Goal: Communication & Community: Answer question/provide support

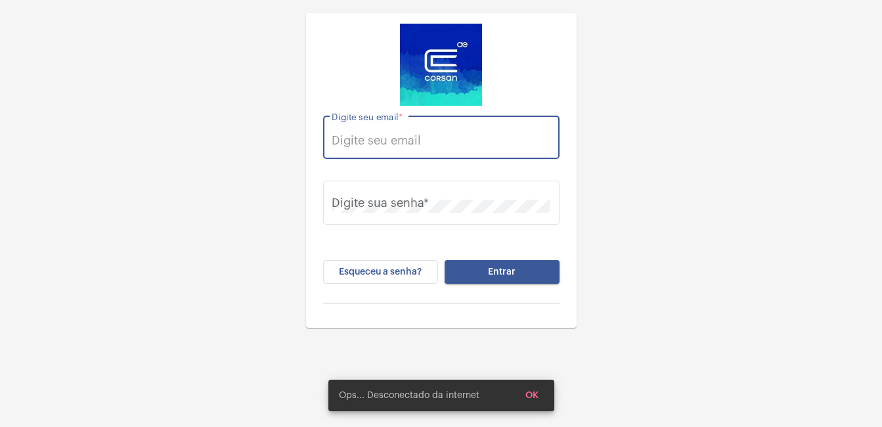
click at [380, 140] on input "Digite seu email *" at bounding box center [441, 140] width 219 height 13
type input "[EMAIL_ADDRESS][DOMAIN_NAME]"
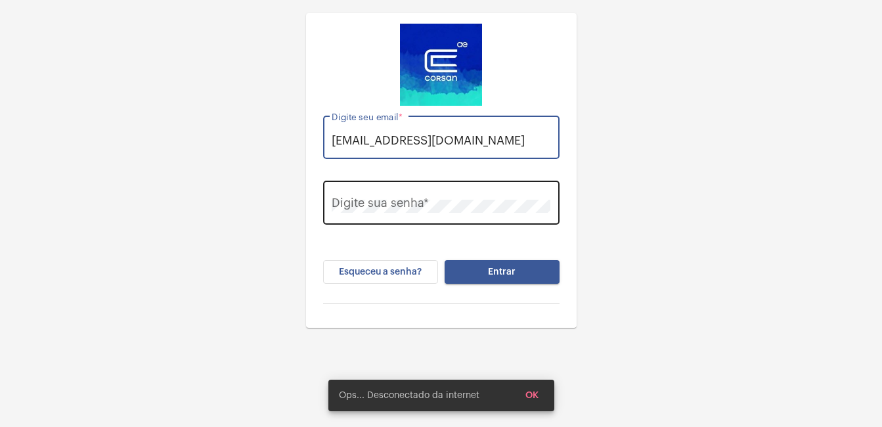
click at [371, 193] on div "Digite sua senha *" at bounding box center [441, 201] width 219 height 47
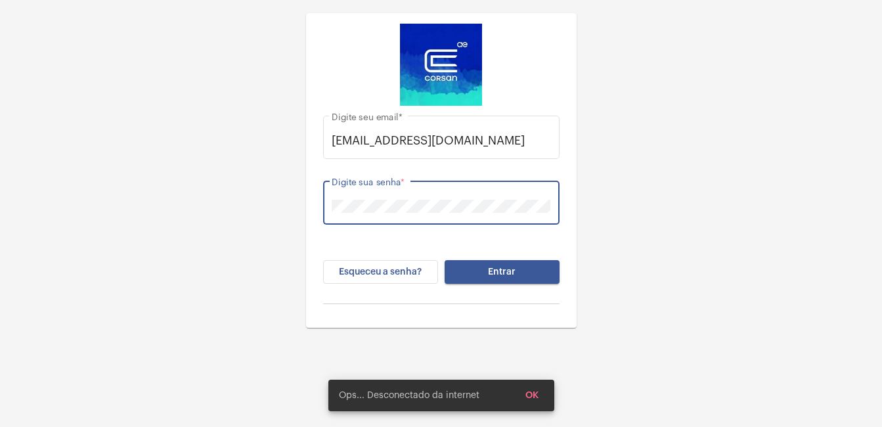
click at [445, 260] on button "Entrar" at bounding box center [502, 272] width 115 height 24
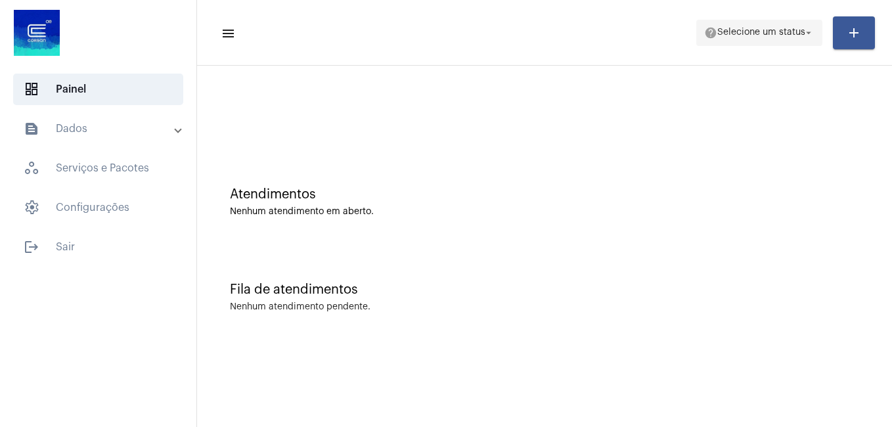
click at [721, 33] on span "Selecione um status" at bounding box center [761, 32] width 88 height 9
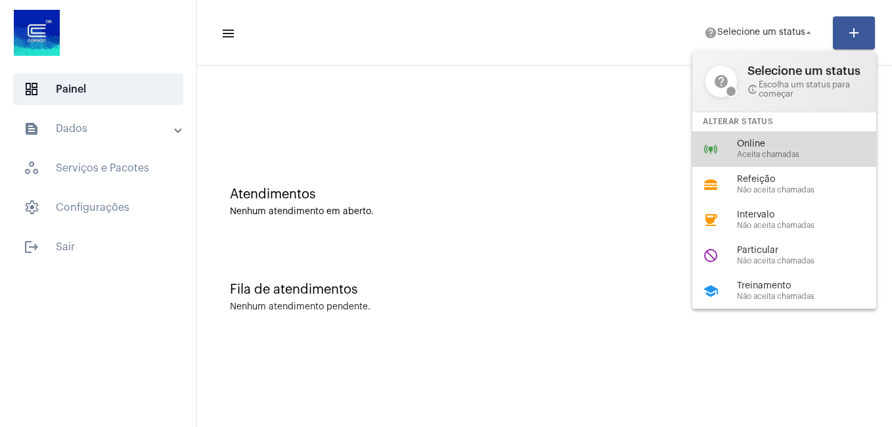
click at [754, 144] on span "Online" at bounding box center [812, 144] width 150 height 10
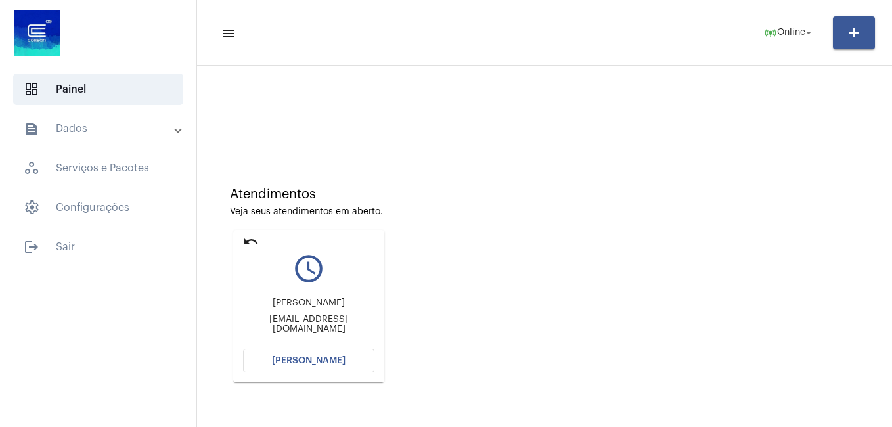
click at [315, 357] on span "[PERSON_NAME]" at bounding box center [309, 360] width 74 height 9
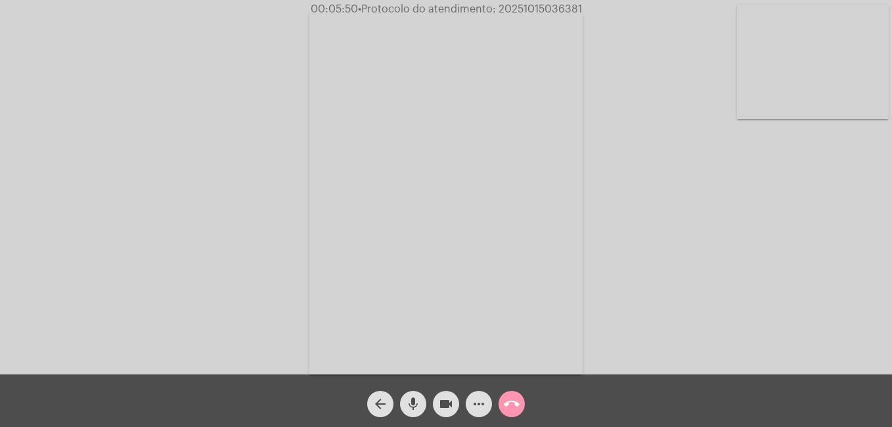
click at [413, 404] on mat-icon "mic" at bounding box center [413, 404] width 16 height 16
click at [412, 400] on mat-icon "mic_off" at bounding box center [413, 404] width 16 height 16
click at [414, 408] on mat-icon "mic" at bounding box center [413, 404] width 16 height 16
click at [449, 410] on mat-icon "videocam" at bounding box center [446, 404] width 16 height 16
click at [412, 403] on mat-icon "mic_off" at bounding box center [413, 404] width 16 height 16
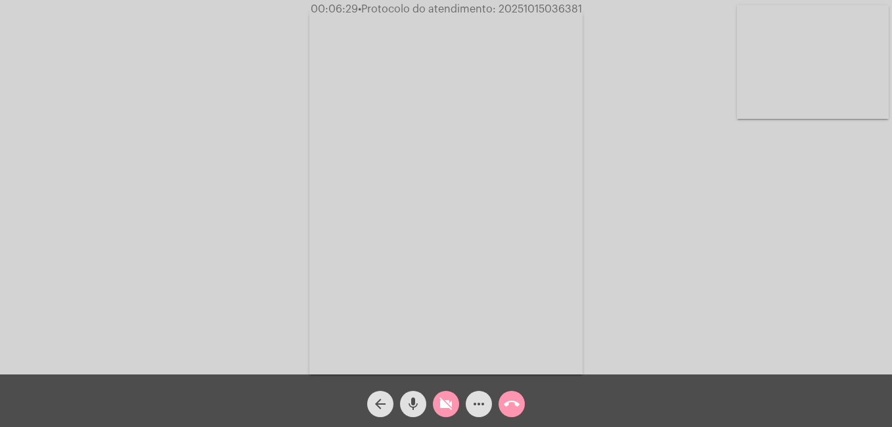
click at [412, 405] on mat-icon "mic" at bounding box center [413, 404] width 16 height 16
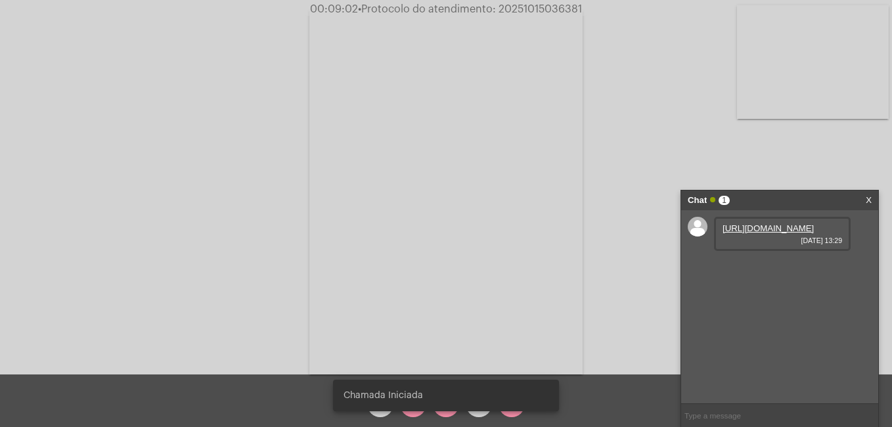
click at [416, 410] on snack-bar-container "Chamada Iniciada" at bounding box center [446, 396] width 226 height 32
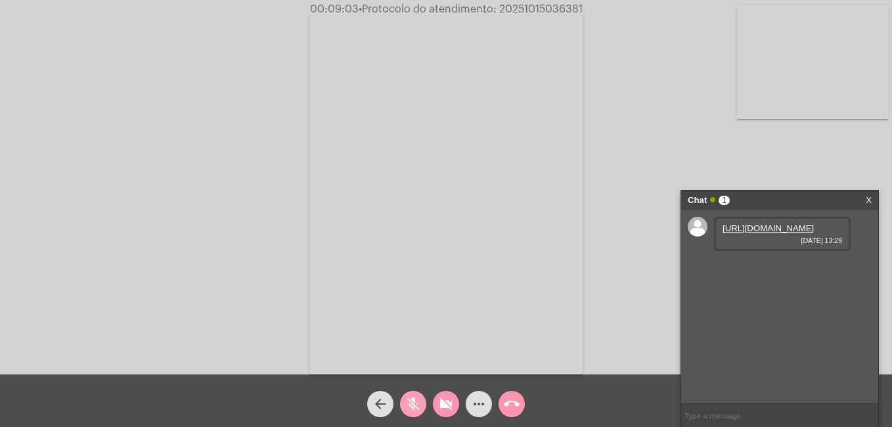
click at [415, 410] on mat-icon "mic_off" at bounding box center [413, 404] width 16 height 16
click at [738, 233] on link "[URL][DOMAIN_NAME]" at bounding box center [767, 228] width 91 height 10
click at [755, 233] on link "[URL][DOMAIN_NAME]" at bounding box center [767, 228] width 91 height 10
drag, startPoint x: 494, startPoint y: 9, endPoint x: 584, endPoint y: 7, distance: 90.0
click at [584, 7] on div "00:11:40 • Protocolo do atendimento: 20251015036381" at bounding box center [446, 9] width 892 height 12
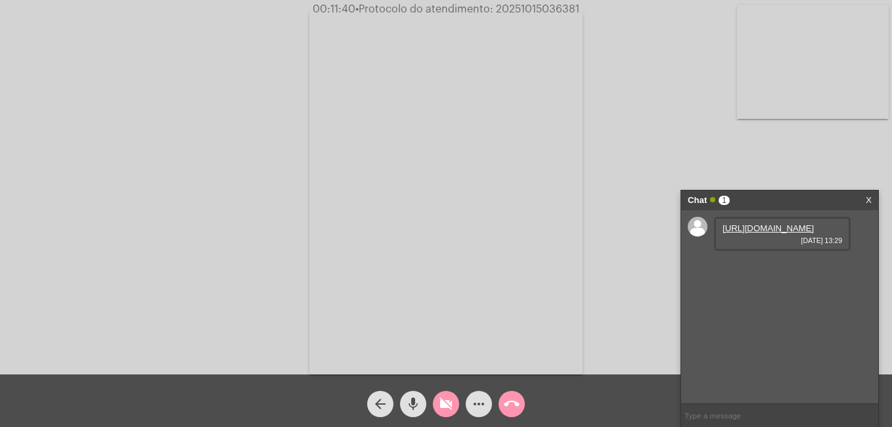
copy span "20251015036381"
click at [778, 233] on link "[URL][DOMAIN_NAME]" at bounding box center [767, 228] width 91 height 10
click at [790, 288] on div "[URL][DOMAIN_NAME] [DATE] 13:35" at bounding box center [782, 271] width 137 height 34
click at [771, 271] on link "[URL][DOMAIN_NAME]" at bounding box center [767, 266] width 91 height 10
drag, startPoint x: 496, startPoint y: 9, endPoint x: 586, endPoint y: 9, distance: 90.0
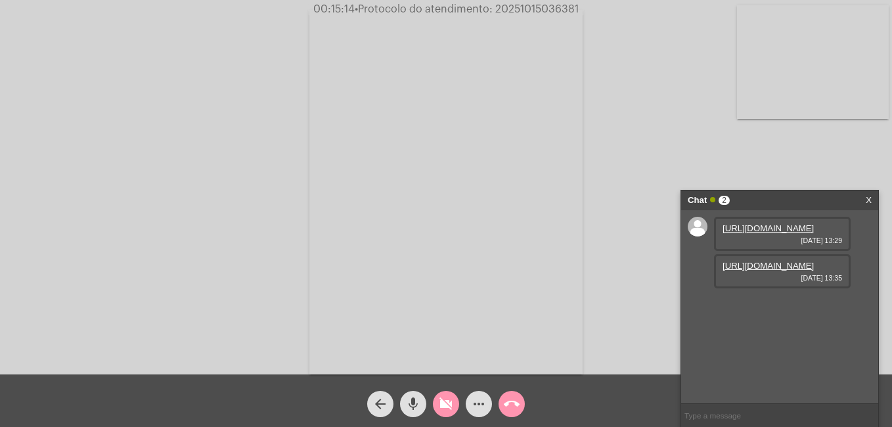
click at [586, 9] on div "00:15:14 • Protocolo do atendimento: 20251015036381" at bounding box center [446, 9] width 892 height 12
copy span "20251015036381"
click at [756, 271] on link "[URL][DOMAIN_NAME]" at bounding box center [767, 266] width 91 height 10
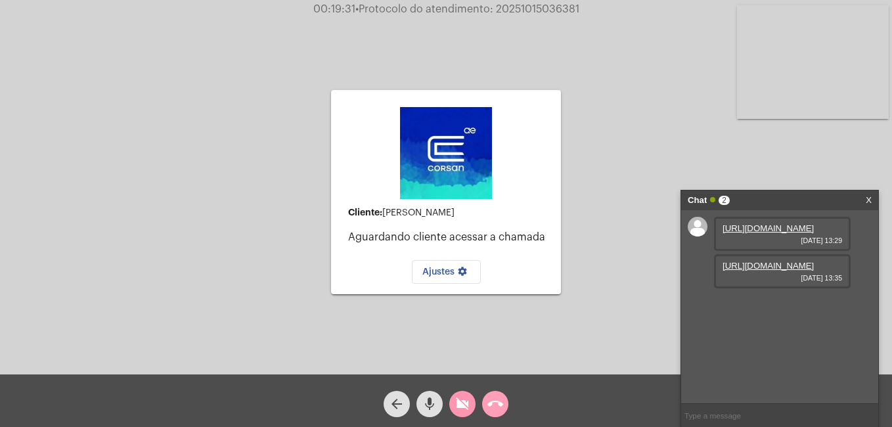
click at [495, 401] on mat-icon "call_end" at bounding box center [495, 404] width 16 height 16
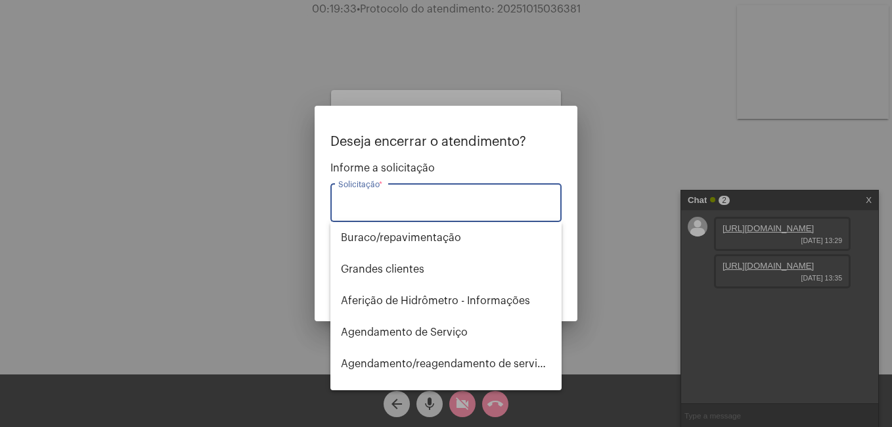
type input "m"
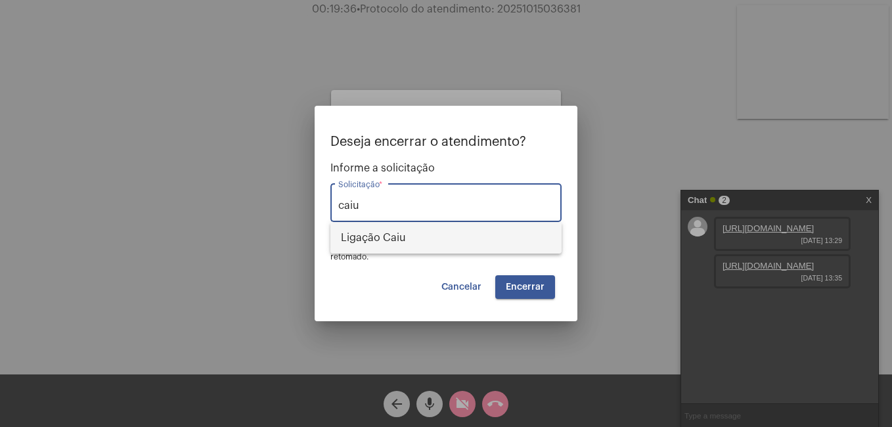
click at [359, 238] on span "Ligação Caiu" at bounding box center [446, 238] width 210 height 32
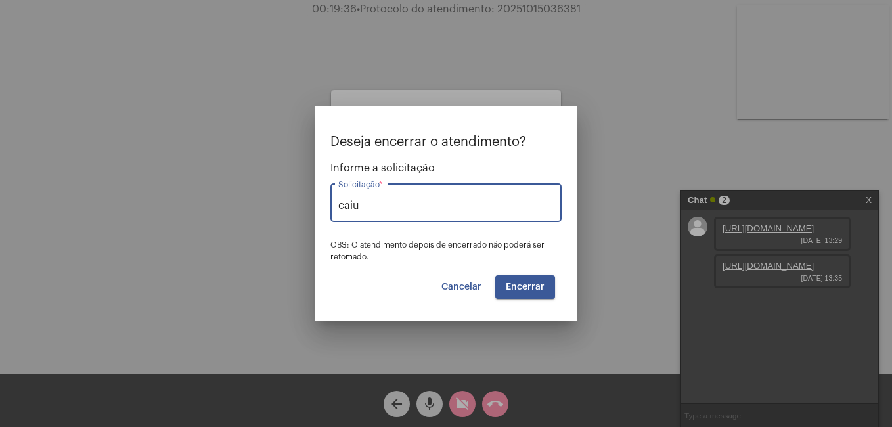
type input "Ligação Caiu"
click at [527, 288] on span "Encerrar" at bounding box center [525, 286] width 39 height 9
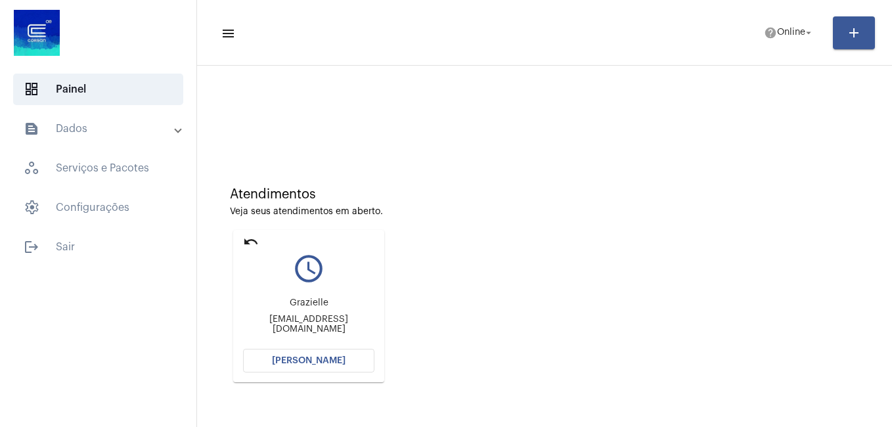
click at [293, 356] on span "[PERSON_NAME]" at bounding box center [309, 360] width 74 height 9
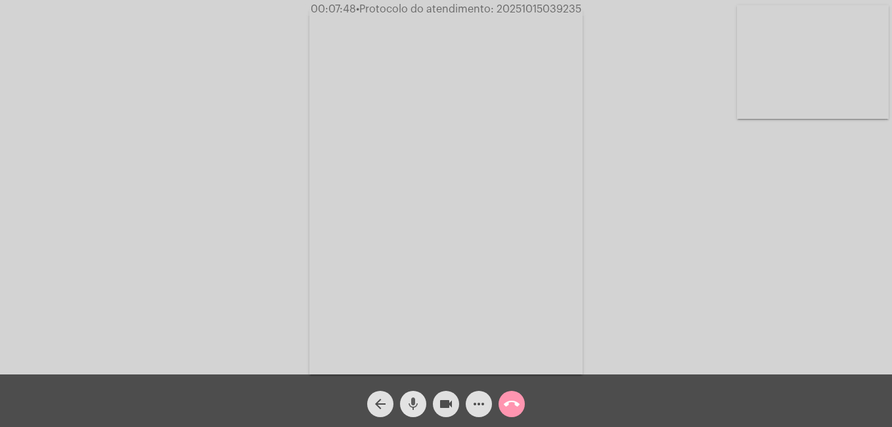
click at [416, 403] on mat-icon "mic" at bounding box center [413, 404] width 16 height 16
click at [439, 403] on mat-icon "videocam" at bounding box center [446, 404] width 16 height 16
click at [413, 402] on mat-icon "mic_off" at bounding box center [413, 404] width 16 height 16
click at [439, 405] on mat-icon "videocam_off" at bounding box center [446, 404] width 16 height 16
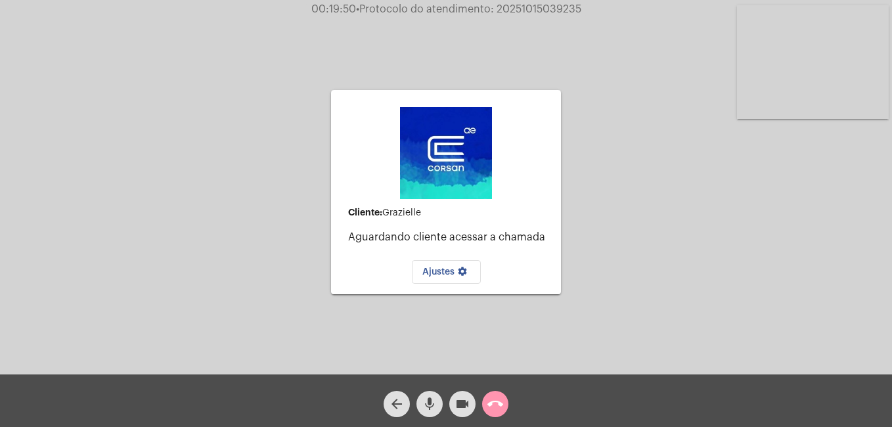
drag, startPoint x: 494, startPoint y: 8, endPoint x: 592, endPoint y: 9, distance: 97.9
click at [592, 9] on div "00:19:50 • Protocolo do atendimento: 20251015039235" at bounding box center [446, 9] width 892 height 12
copy span "20251015039235"
click at [429, 402] on mat-icon "mic" at bounding box center [430, 404] width 16 height 16
click at [458, 403] on mat-icon "videocam" at bounding box center [462, 404] width 16 height 16
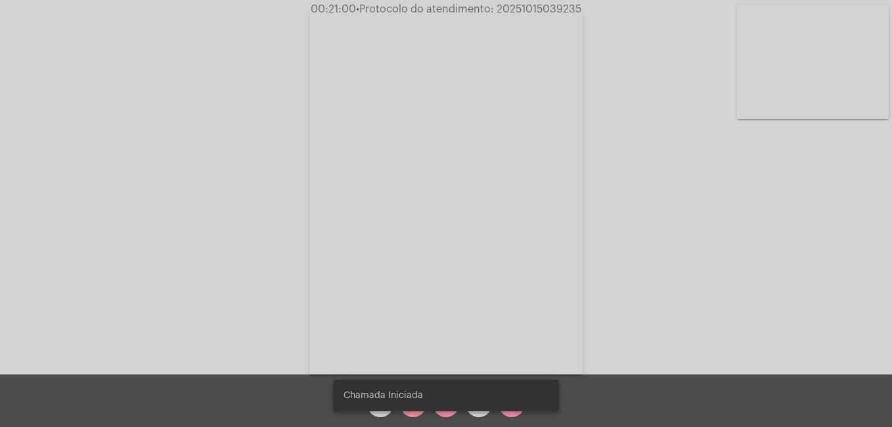
click at [411, 409] on snack-bar-container "Chamada Iniciada" at bounding box center [446, 396] width 226 height 32
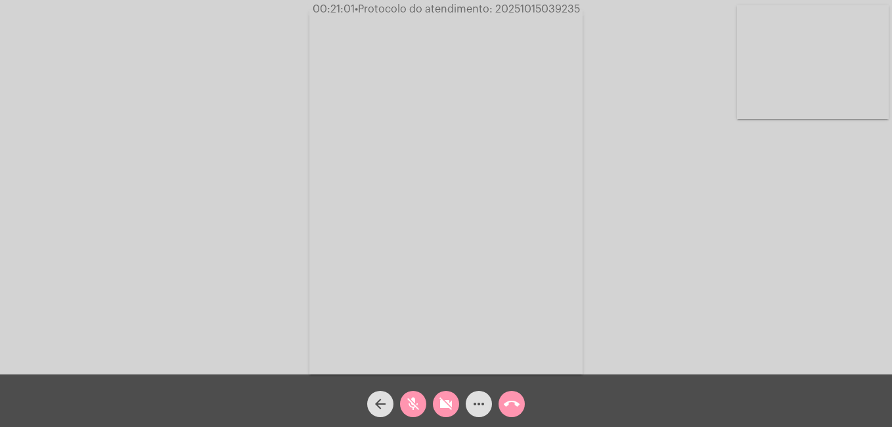
click at [409, 409] on mat-icon "mic_off" at bounding box center [413, 404] width 16 height 16
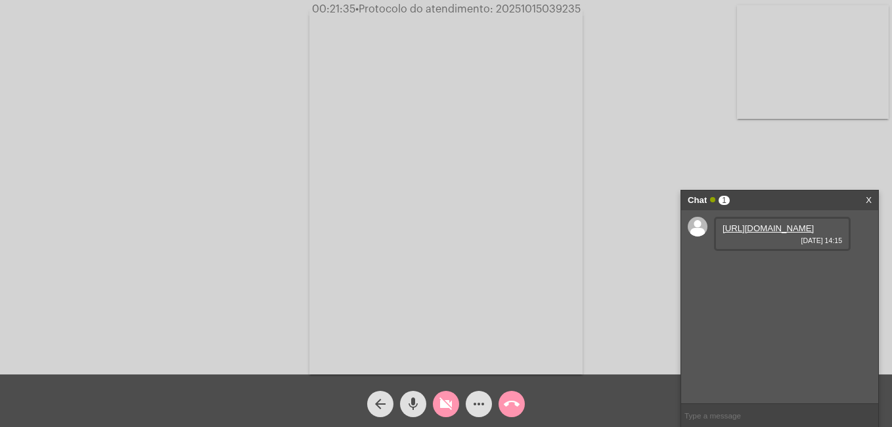
click at [753, 232] on link "[URL][DOMAIN_NAME]" at bounding box center [767, 228] width 91 height 10
click at [49, 209] on div "Acessando Câmera e Microfone..." at bounding box center [445, 190] width 889 height 374
click at [445, 407] on mat-icon "videocam_off" at bounding box center [446, 404] width 16 height 16
click at [450, 401] on mat-icon "videocam" at bounding box center [446, 404] width 16 height 16
click at [512, 408] on mat-icon "call_end" at bounding box center [512, 404] width 16 height 16
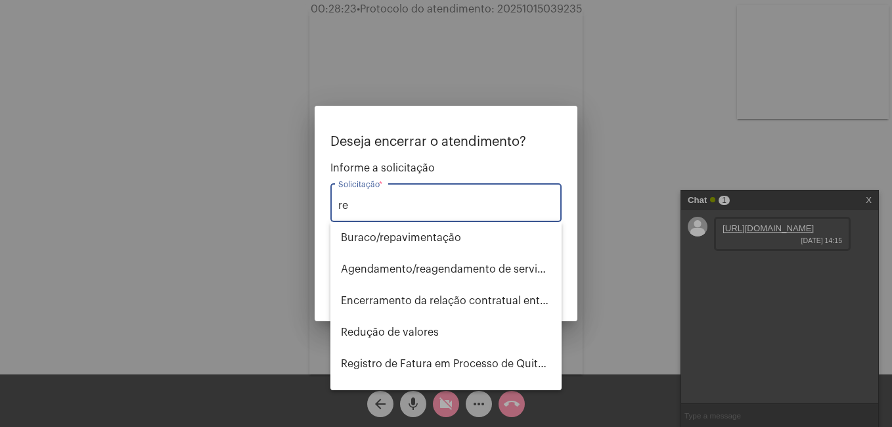
type input "r"
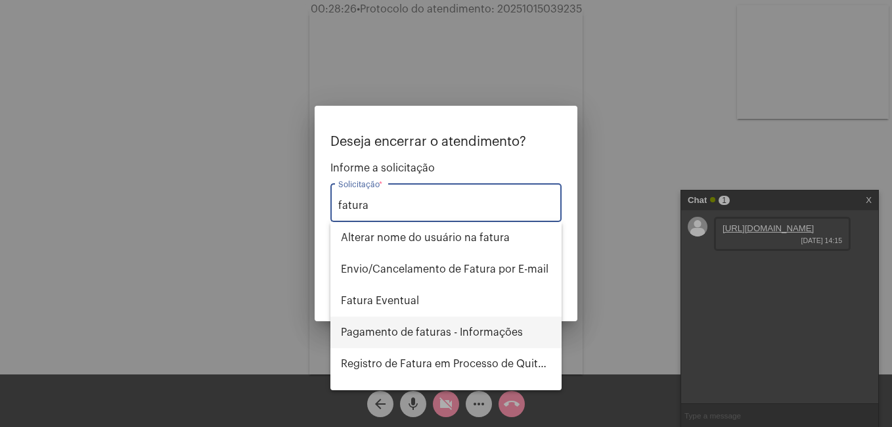
click at [391, 334] on span "Pagamento de faturas - Informações" at bounding box center [446, 333] width 210 height 32
type input "Pagamento de faturas - Informações"
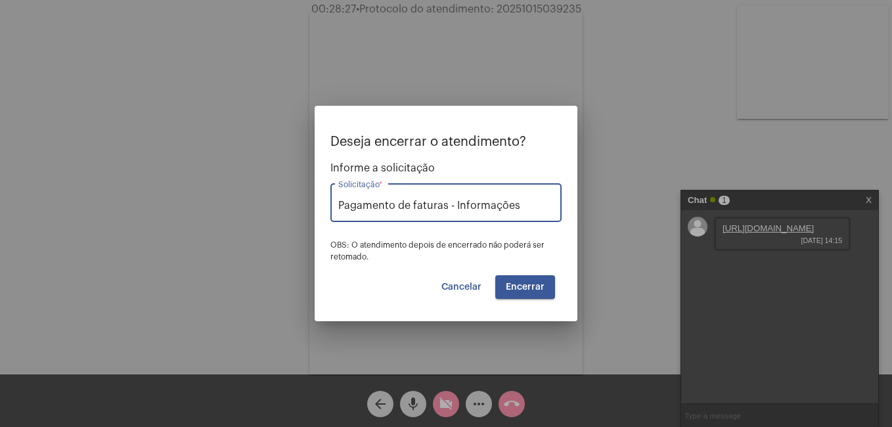
click at [537, 285] on span "Encerrar" at bounding box center [525, 286] width 39 height 9
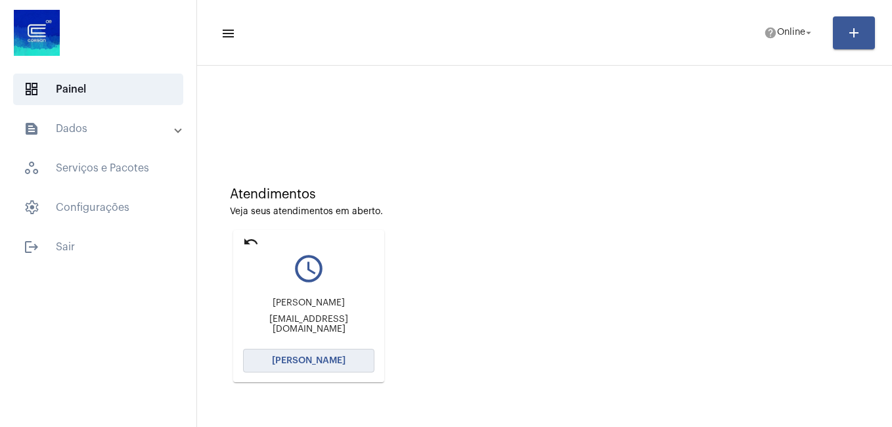
click at [299, 365] on button "[PERSON_NAME]" at bounding box center [308, 361] width 131 height 24
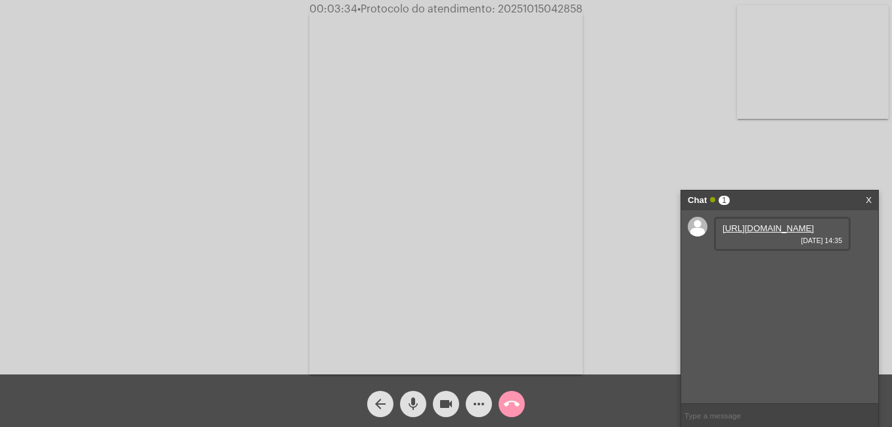
click at [755, 233] on link "[URL][DOMAIN_NAME]" at bounding box center [767, 228] width 91 height 10
click at [733, 271] on link "[URL][DOMAIN_NAME]" at bounding box center [767, 266] width 91 height 10
click at [475, 405] on mat-icon "more_horiz" at bounding box center [479, 404] width 16 height 16
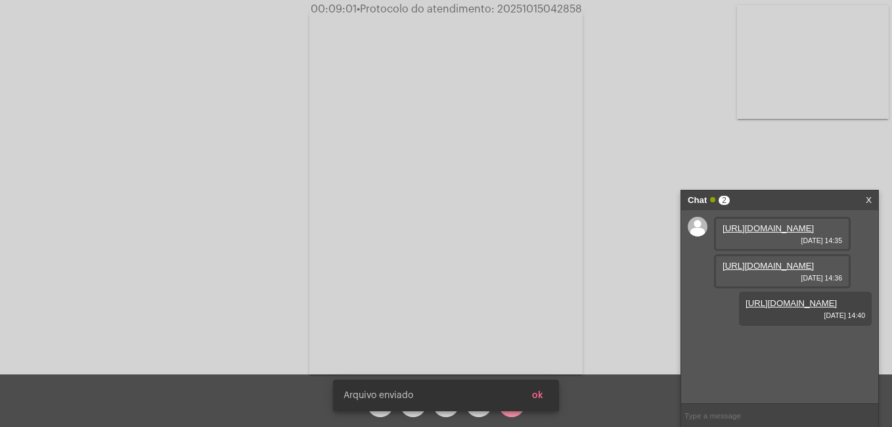
scroll to position [11, 0]
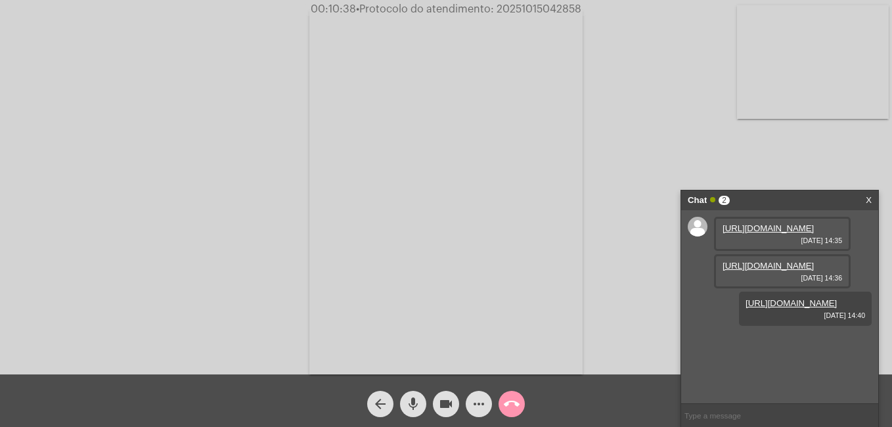
click at [511, 402] on mat-icon "call_end" at bounding box center [512, 404] width 16 height 16
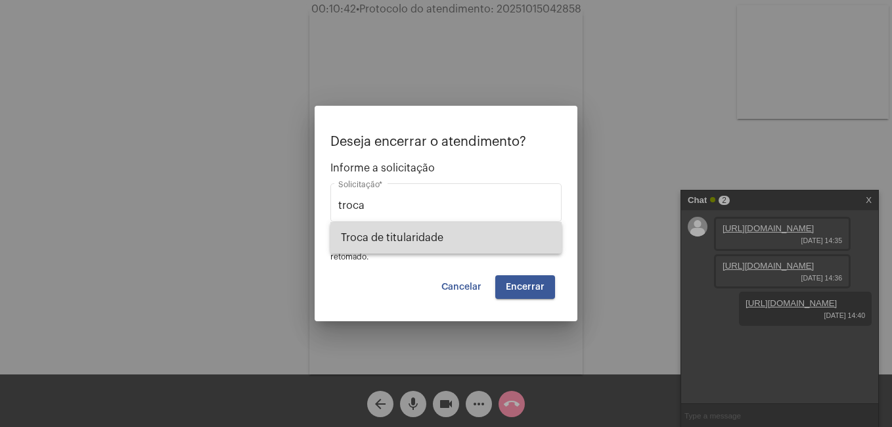
click at [368, 234] on span "Troca de titularidade" at bounding box center [446, 238] width 210 height 32
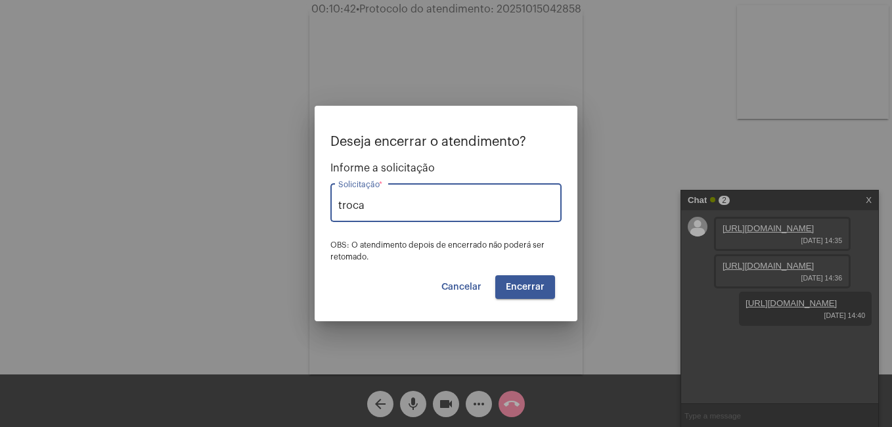
type input "Troca de titularidade"
click at [512, 286] on span "Encerrar" at bounding box center [525, 286] width 39 height 9
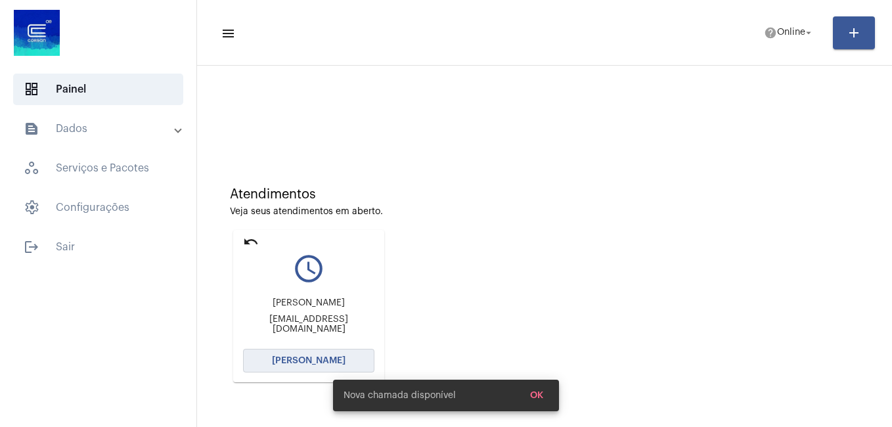
click at [290, 370] on button "[PERSON_NAME]" at bounding box center [308, 361] width 131 height 24
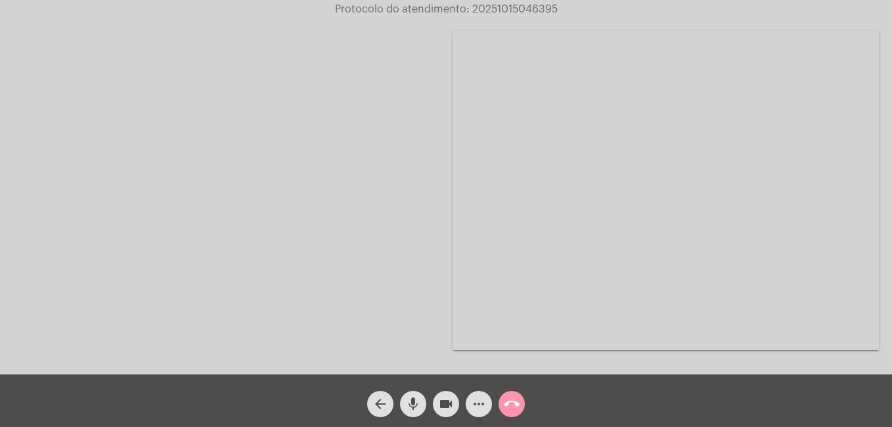
click at [408, 406] on mat-icon "mic" at bounding box center [413, 404] width 16 height 16
click at [443, 406] on mat-icon "videocam" at bounding box center [446, 404] width 16 height 16
click at [418, 405] on mat-icon "mic_off" at bounding box center [413, 404] width 16 height 16
click at [440, 408] on mat-icon "videocam_off" at bounding box center [446, 404] width 16 height 16
click at [476, 405] on mat-icon "more_horiz" at bounding box center [479, 404] width 16 height 16
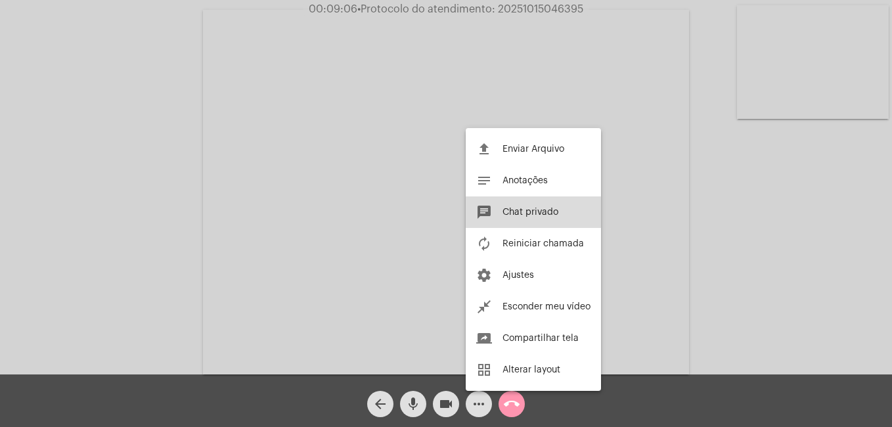
click at [512, 212] on span "Chat privado" at bounding box center [530, 212] width 56 height 9
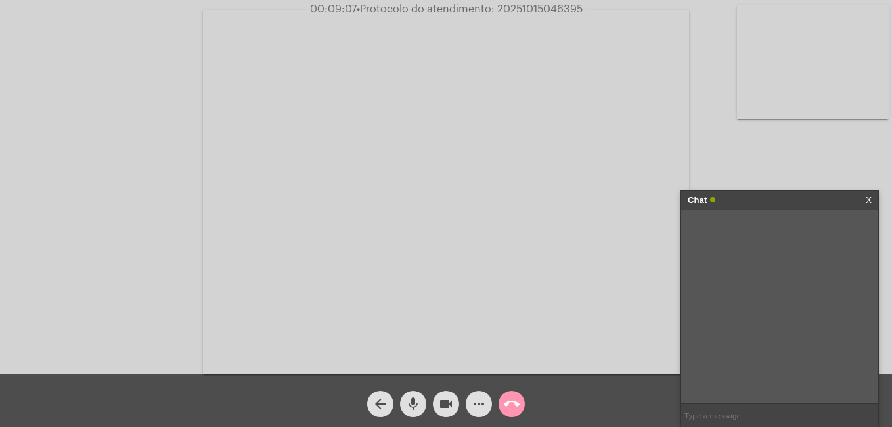
click at [703, 416] on input "text" at bounding box center [779, 415] width 197 height 23
paste input "08009790066 [EMAIL_ADDRESS][DOMAIN_NAME]"
type input "08009790066 [EMAIL_ADDRESS][DOMAIN_NAME]"
click at [508, 406] on mat-icon "call_end" at bounding box center [512, 404] width 16 height 16
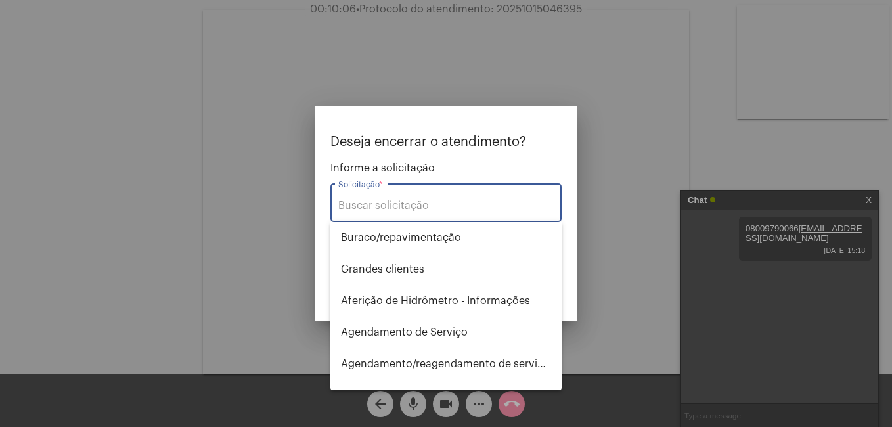
click at [424, 204] on input "Solicitação *" at bounding box center [445, 206] width 215 height 12
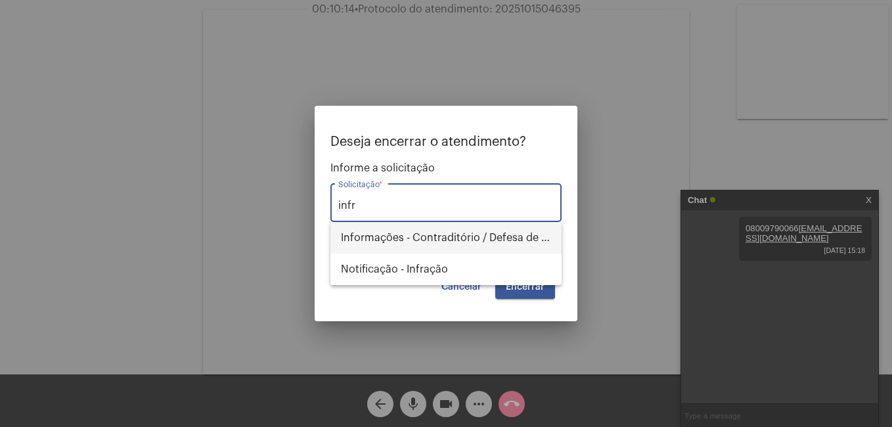
click at [392, 238] on span "Informações - Contraditório / Defesa de infração" at bounding box center [446, 238] width 210 height 32
type input "Informações - Contraditório / Defesa de infração"
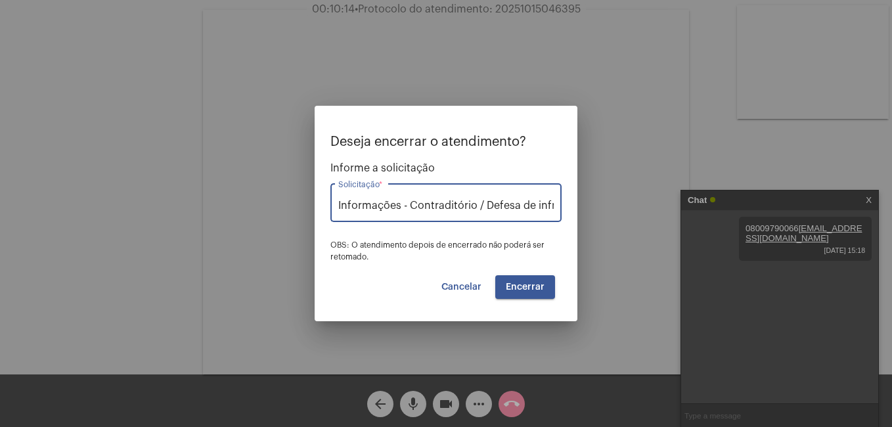
scroll to position [0, 22]
click at [391, 209] on input "Informações - Contraditório / Defesa de infração" at bounding box center [445, 206] width 215 height 12
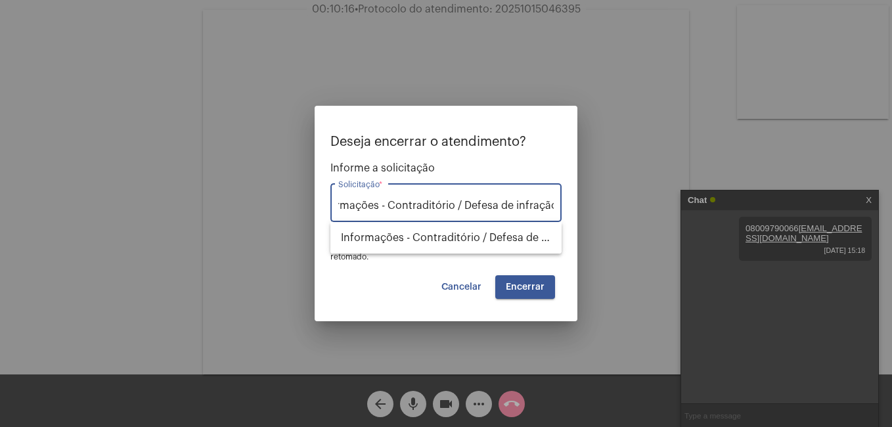
click at [516, 280] on button "Encerrar" at bounding box center [525, 287] width 60 height 24
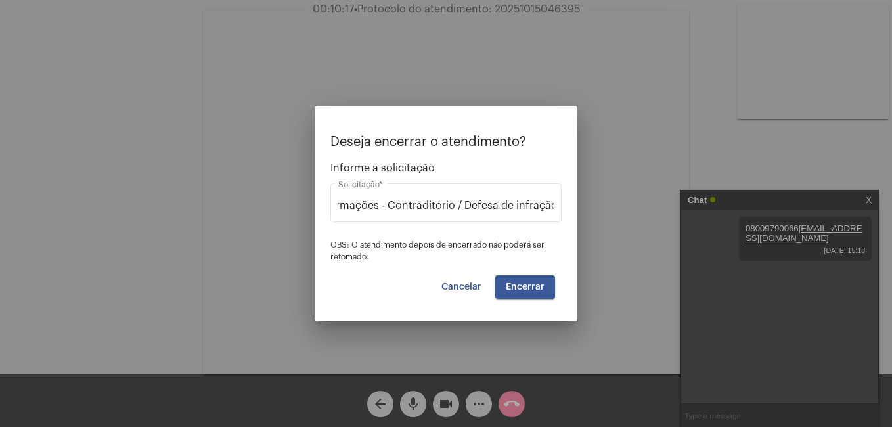
scroll to position [0, 0]
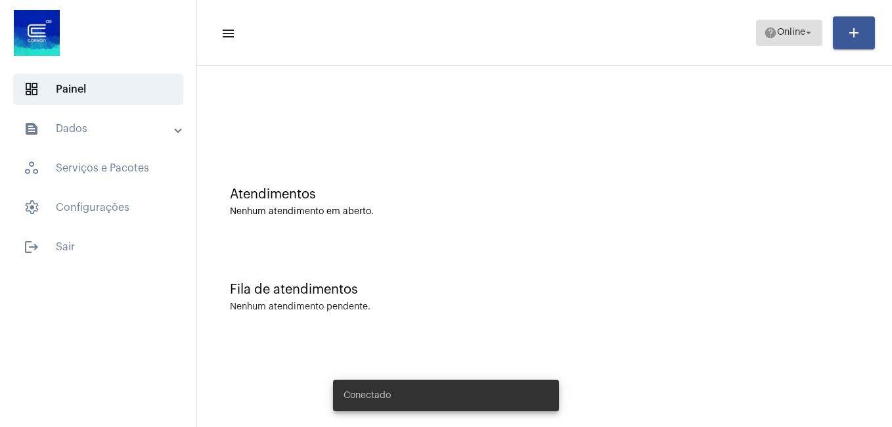
click at [778, 37] on span "Online" at bounding box center [791, 32] width 28 height 9
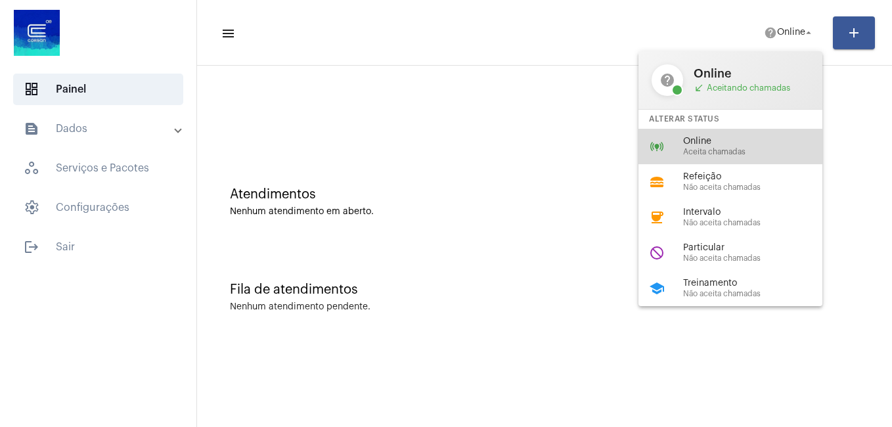
drag, startPoint x: 719, startPoint y: 145, endPoint x: 709, endPoint y: 144, distance: 10.5
click at [718, 145] on span "Online" at bounding box center [758, 142] width 150 height 10
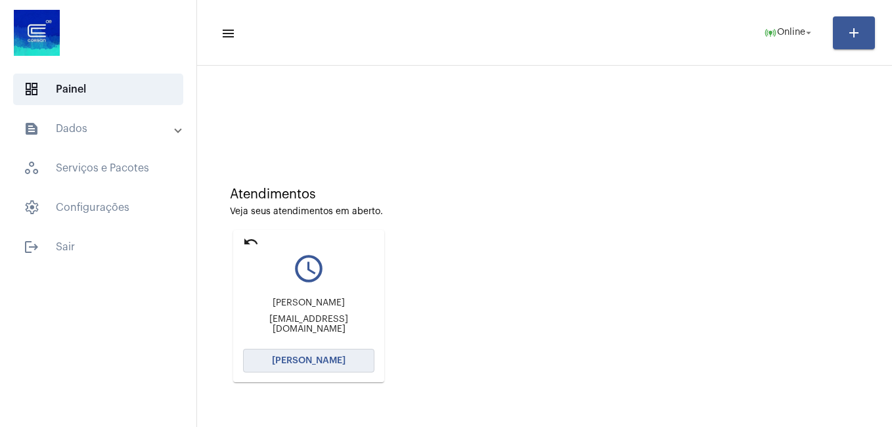
click at [309, 361] on span "[PERSON_NAME]" at bounding box center [309, 360] width 74 height 9
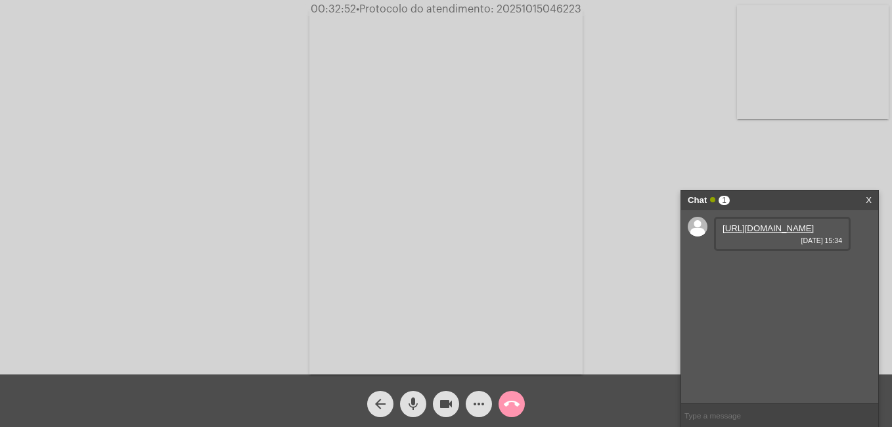
click at [475, 404] on mat-icon "more_horiz" at bounding box center [479, 404] width 16 height 16
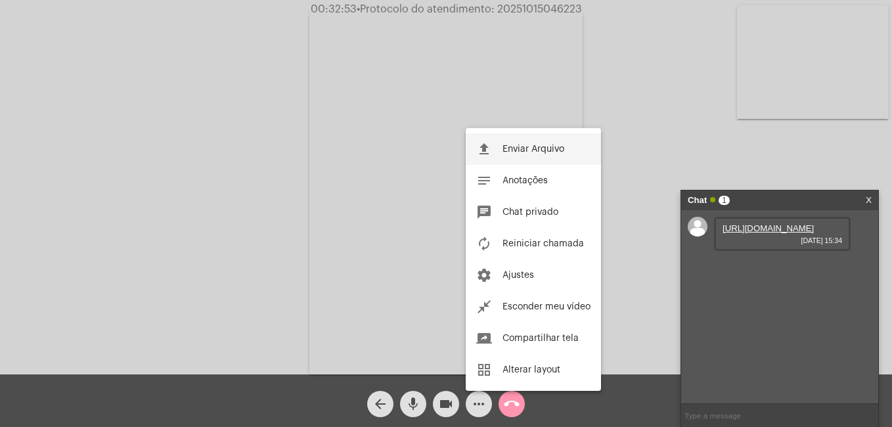
click at [536, 147] on span "Enviar Arquivo" at bounding box center [533, 148] width 62 height 9
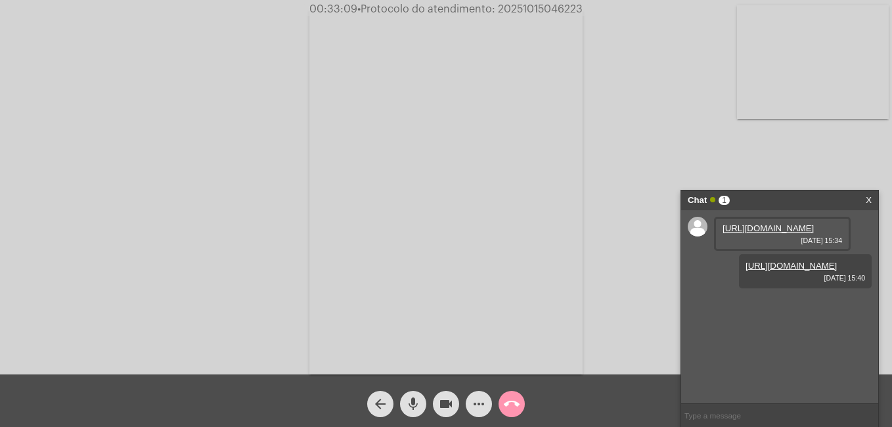
click at [631, 227] on div "Acessando Câmera e Microfone..." at bounding box center [445, 190] width 889 height 374
click at [742, 233] on link "https://neft-transfer-bucket.s3.amazonaws.com/temp-3bdcf054-7e17-e2ee-74b8-ad32…" at bounding box center [767, 228] width 91 height 10
click at [446, 401] on mat-icon "videocam" at bounding box center [446, 404] width 16 height 16
click at [515, 406] on mat-icon "call_end" at bounding box center [512, 404] width 16 height 16
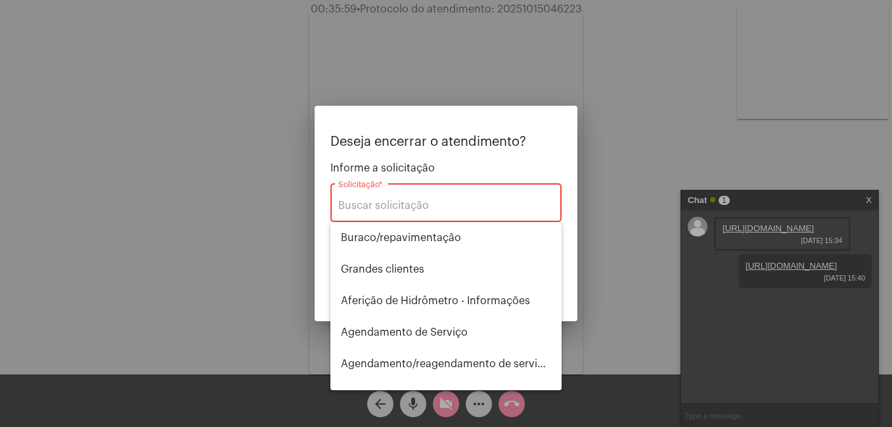
drag, startPoint x: 355, startPoint y: 193, endPoint x: 357, endPoint y: 207, distance: 13.9
click at [355, 194] on div "Solicitação *" at bounding box center [445, 201] width 215 height 41
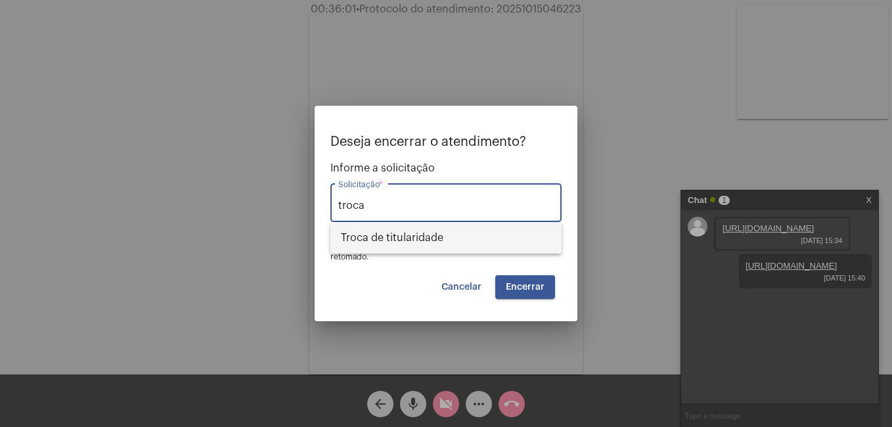
click at [387, 232] on span "Troca de titularidade" at bounding box center [446, 238] width 210 height 32
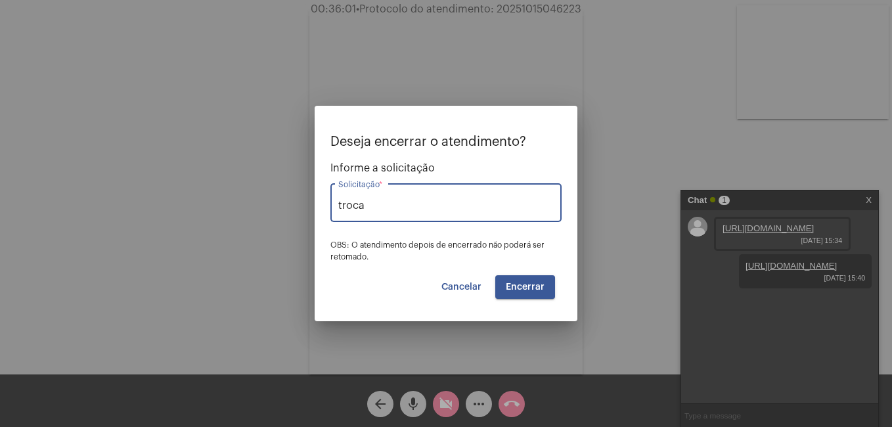
type input "Troca de titularidade"
click at [505, 285] on button "Encerrar" at bounding box center [525, 287] width 60 height 24
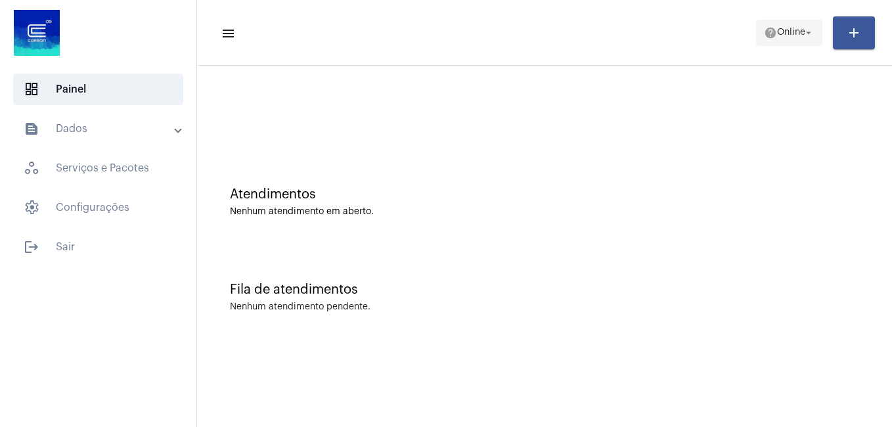
click at [797, 30] on span "Online" at bounding box center [791, 32] width 28 height 9
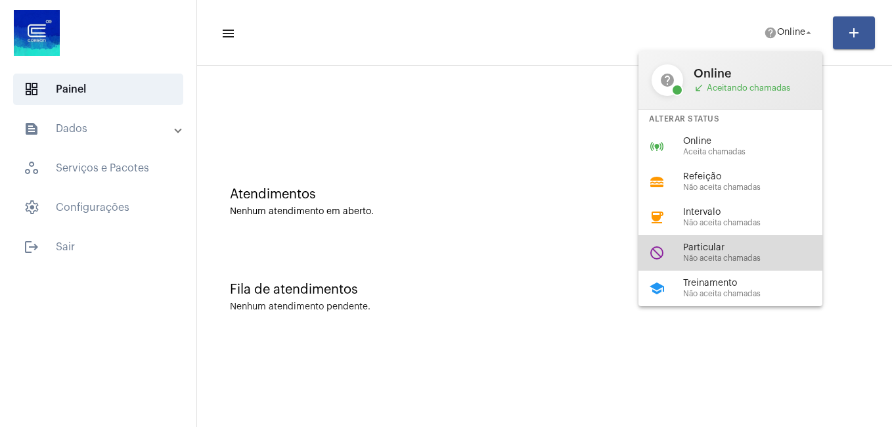
click at [709, 254] on span "Não aceita chamadas" at bounding box center [758, 258] width 150 height 9
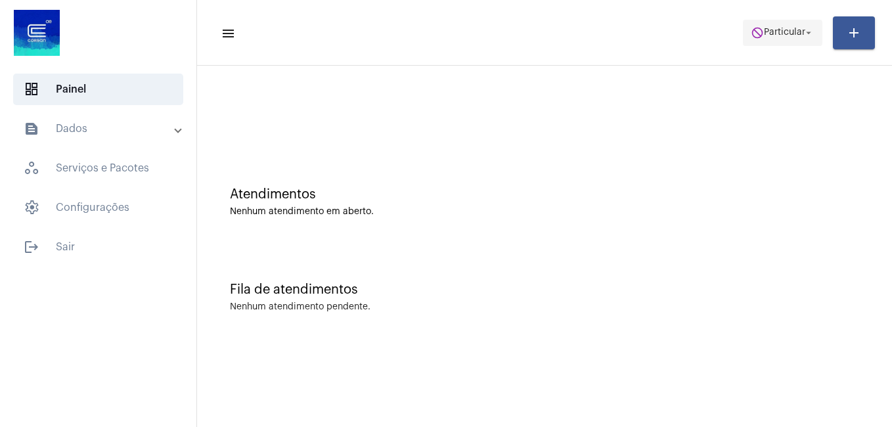
click at [771, 34] on span "Particular" at bounding box center [784, 32] width 41 height 9
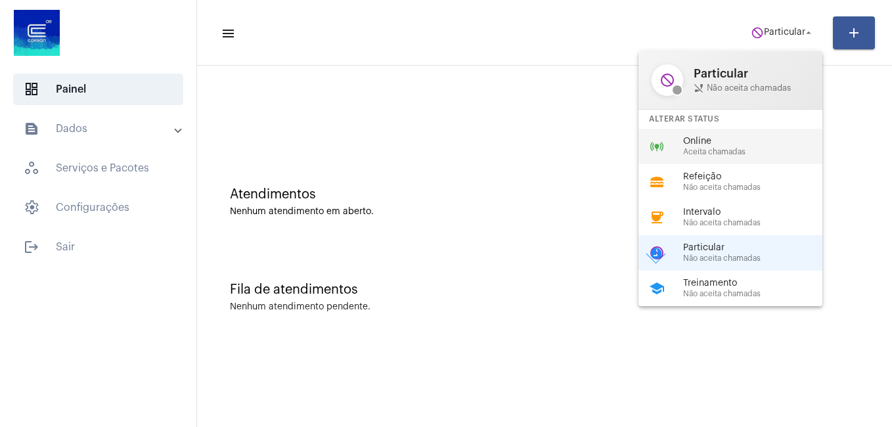
click at [700, 146] on span "Online" at bounding box center [758, 142] width 150 height 10
